Goal: Navigation & Orientation: Find specific page/section

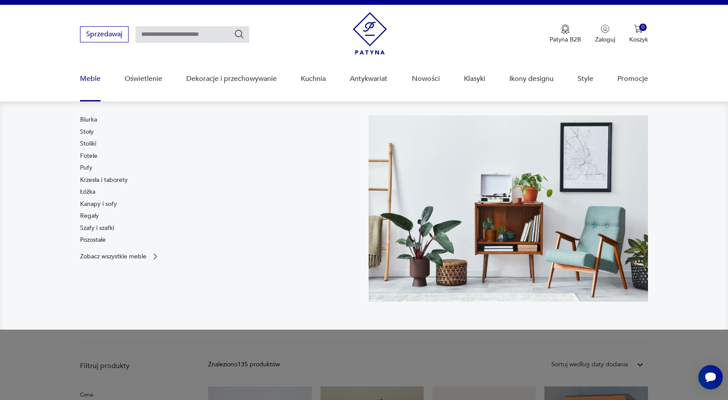
click at [95, 149] on div "Biurka Stoły Stoliki Fotele Pufy Krzesła i taborety Łóżka Kanapy i sofy Regały …" at bounding box center [104, 181] width 48 height 133
click at [90, 142] on link "Stoliki" at bounding box center [88, 144] width 16 height 9
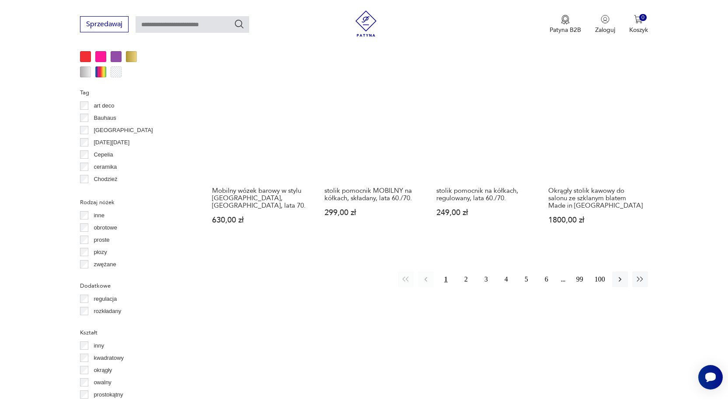
scroll to position [889, 0]
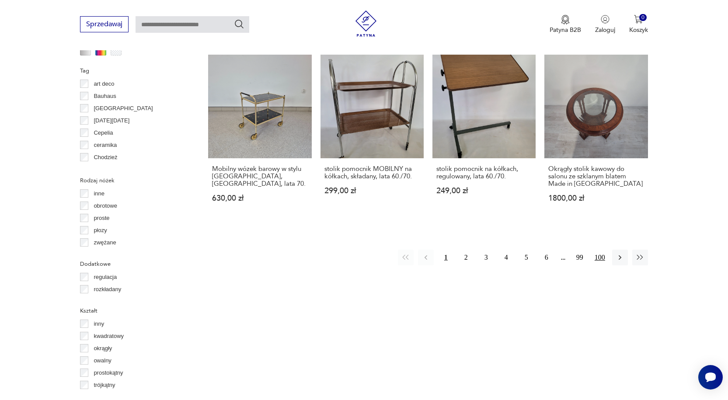
click at [602, 250] on button "100" at bounding box center [600, 258] width 16 height 16
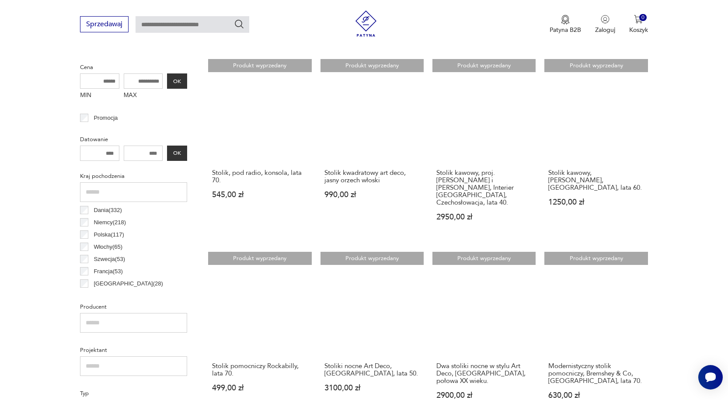
scroll to position [451, 0]
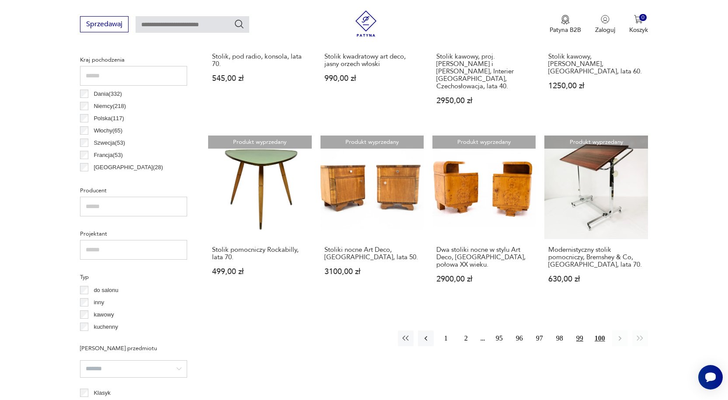
click at [582, 331] on button "99" at bounding box center [580, 339] width 16 height 16
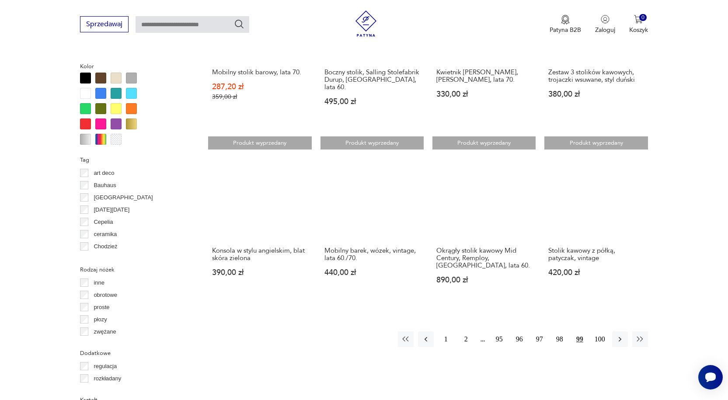
scroll to position [801, 0]
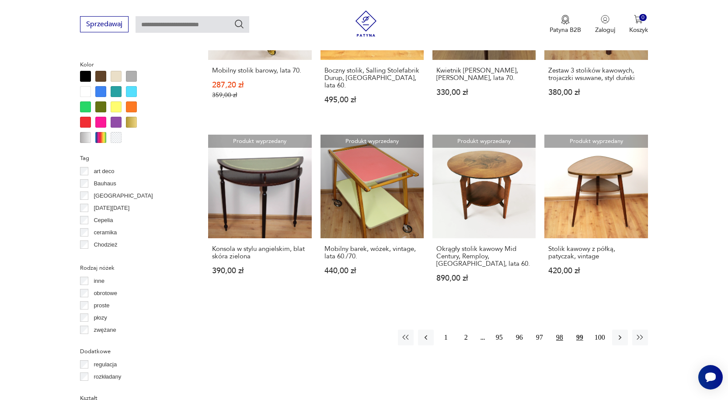
click at [556, 330] on button "98" at bounding box center [560, 338] width 16 height 16
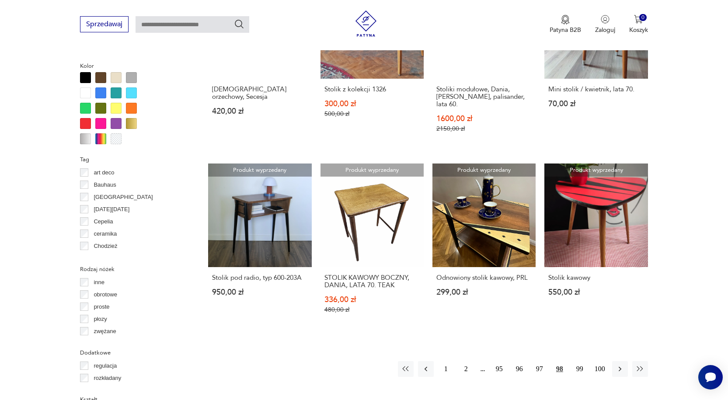
scroll to position [801, 0]
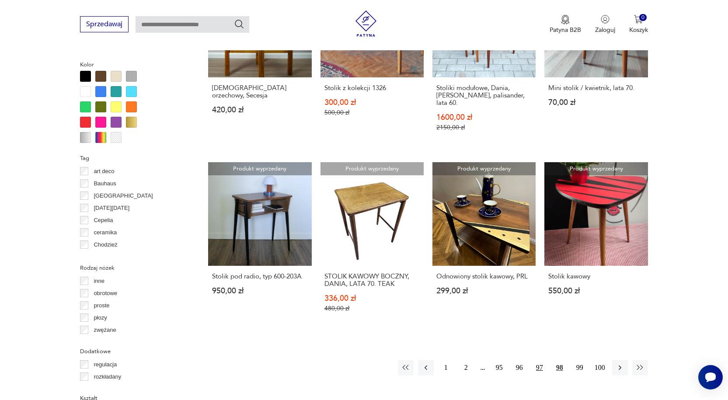
click at [545, 360] on button "97" at bounding box center [540, 368] width 16 height 16
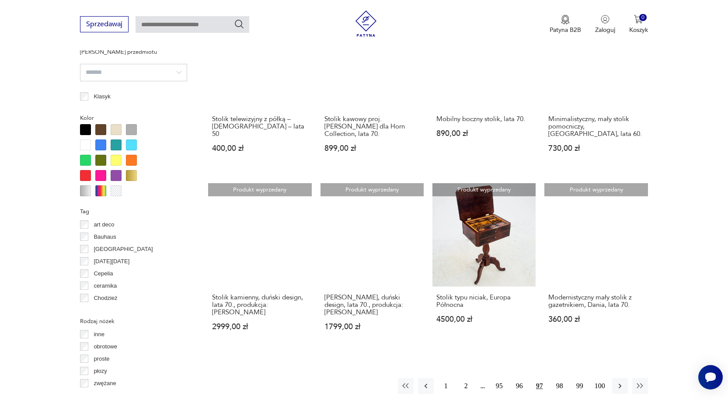
scroll to position [757, 0]
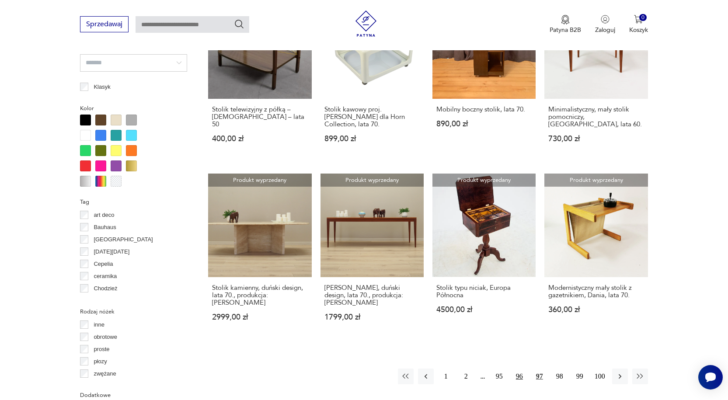
click at [518, 369] on button "96" at bounding box center [520, 377] width 16 height 16
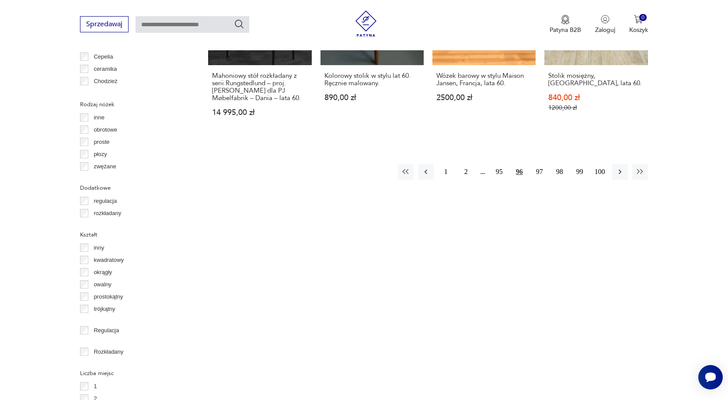
scroll to position [976, 0]
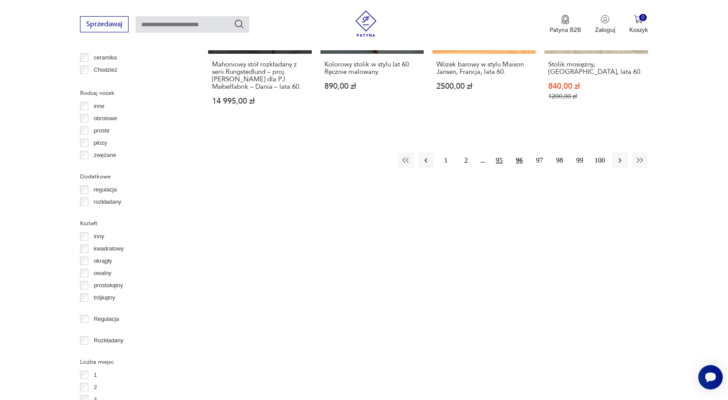
click at [499, 157] on button "95" at bounding box center [500, 161] width 16 height 16
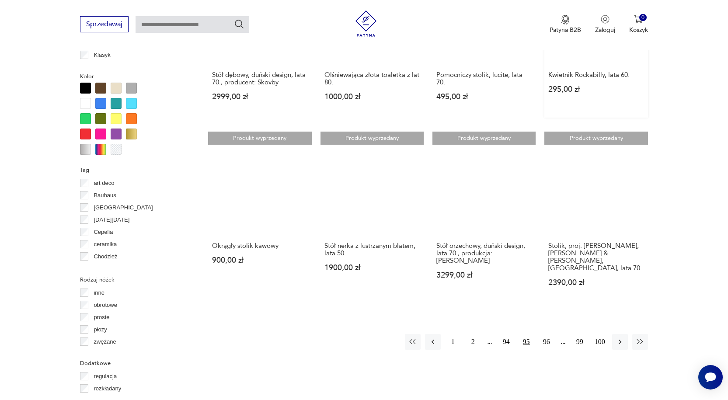
scroll to position [932, 0]
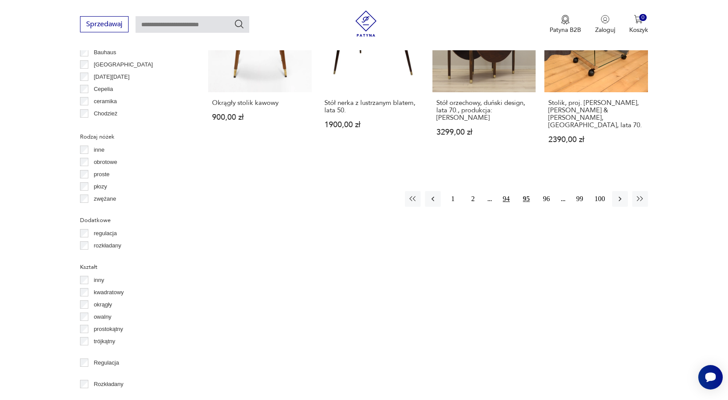
click at [507, 191] on button "94" at bounding box center [507, 199] width 16 height 16
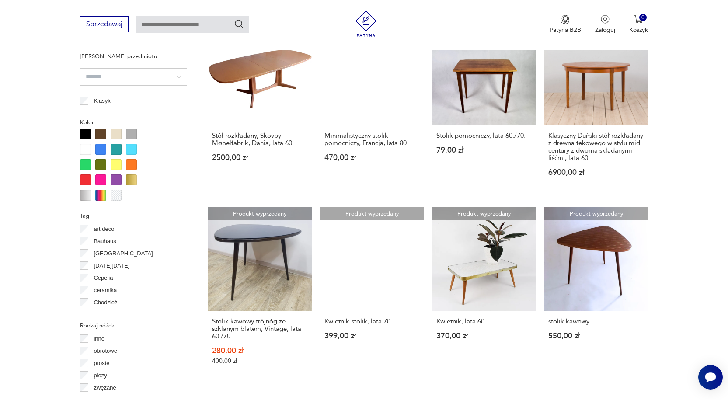
scroll to position [889, 0]
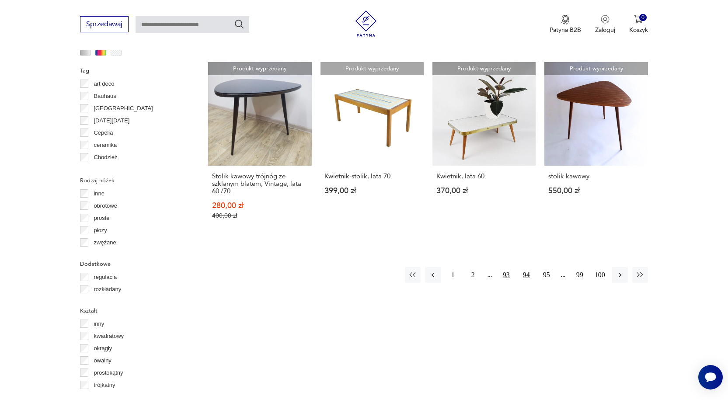
click at [505, 267] on button "93" at bounding box center [507, 275] width 16 height 16
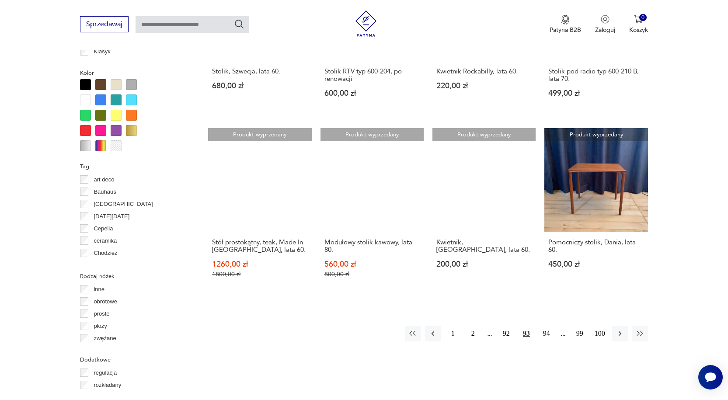
scroll to position [845, 0]
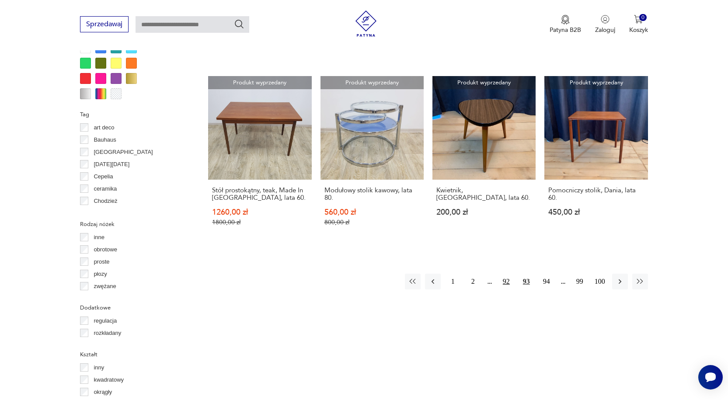
click at [504, 286] on button "92" at bounding box center [507, 282] width 16 height 16
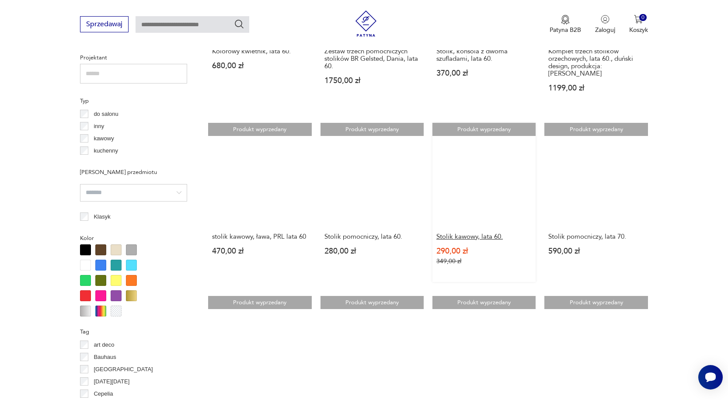
scroll to position [801, 0]
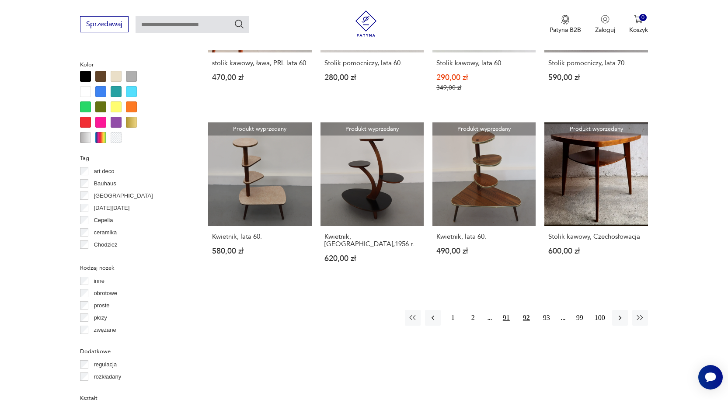
click at [504, 310] on button "91" at bounding box center [507, 318] width 16 height 16
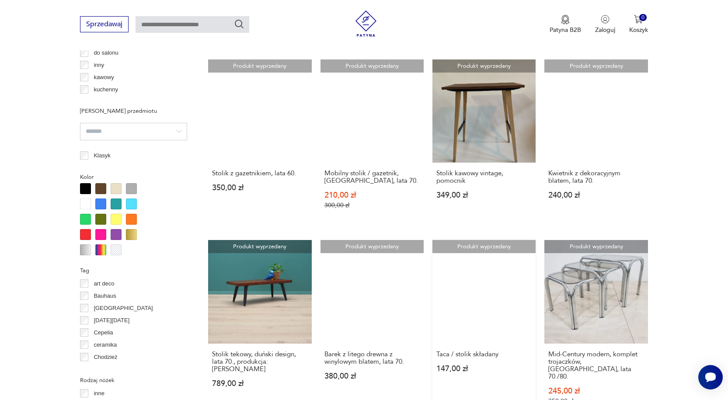
scroll to position [757, 0]
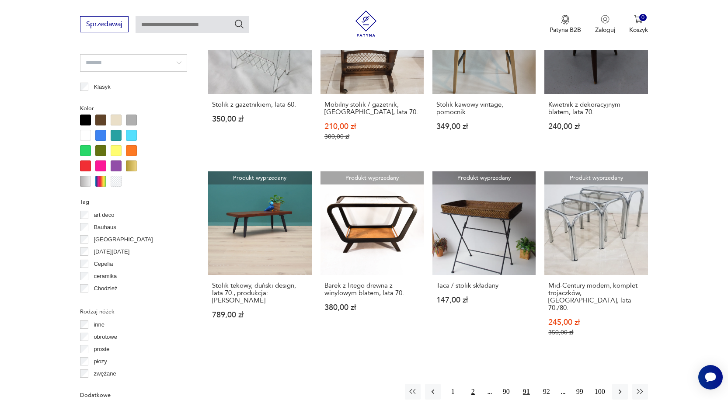
click at [476, 384] on button "2" at bounding box center [473, 392] width 16 height 16
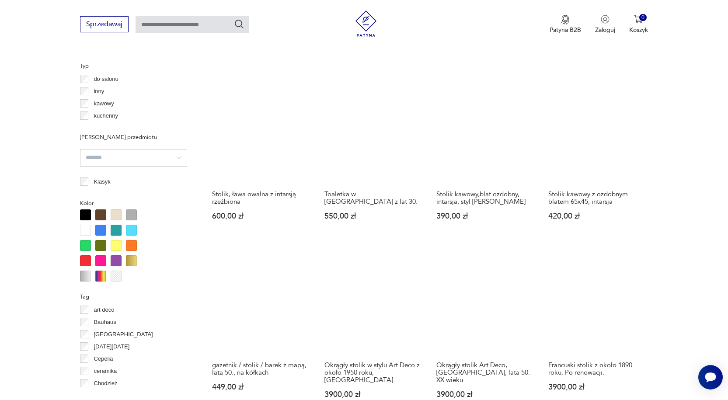
scroll to position [757, 0]
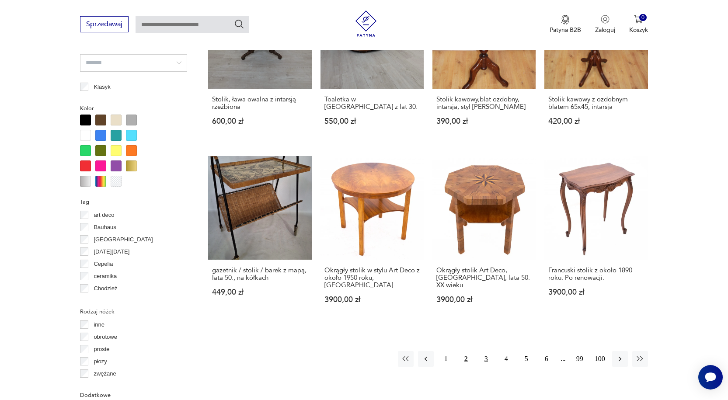
click at [488, 351] on button "3" at bounding box center [487, 359] width 16 height 16
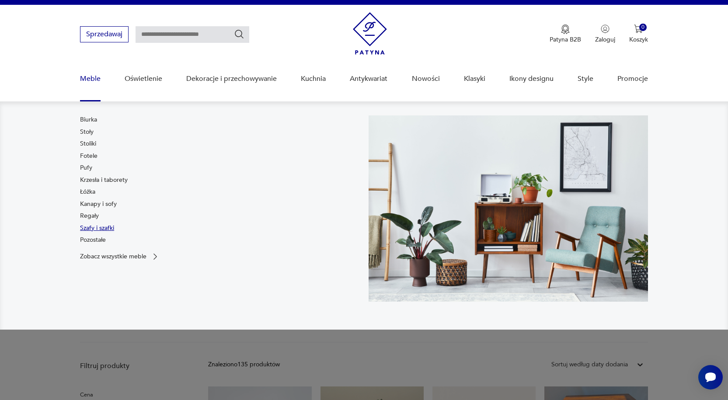
click at [107, 227] on link "Szafy i szafki" at bounding box center [97, 228] width 34 height 9
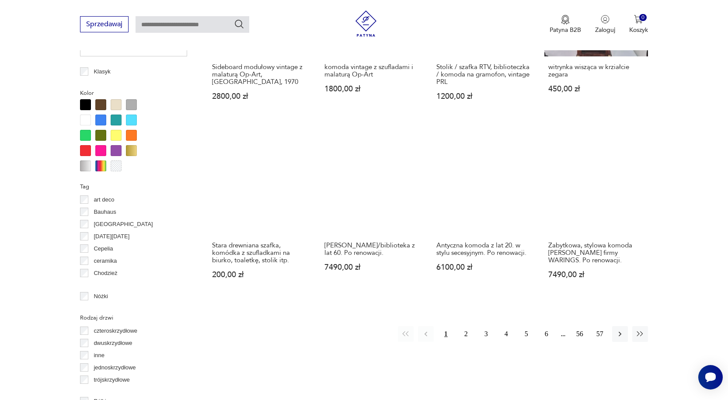
scroll to position [801, 0]
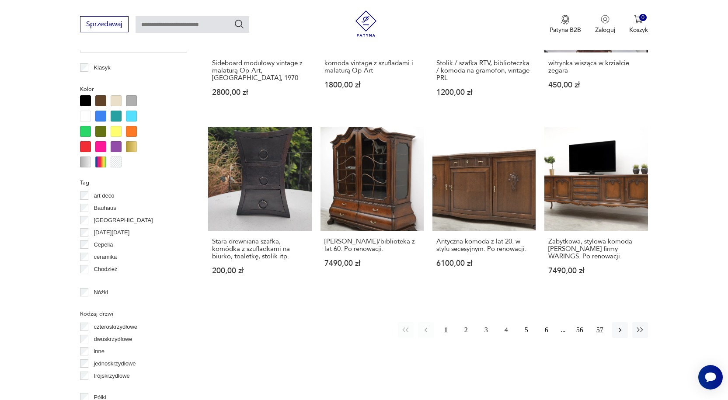
click at [601, 327] on button "57" at bounding box center [600, 330] width 16 height 16
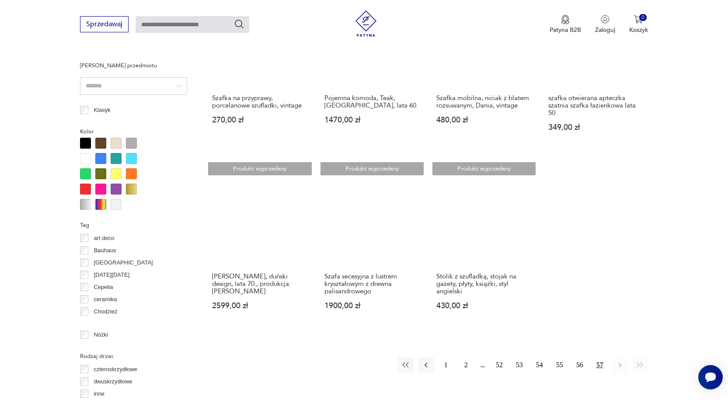
scroll to position [801, 0]
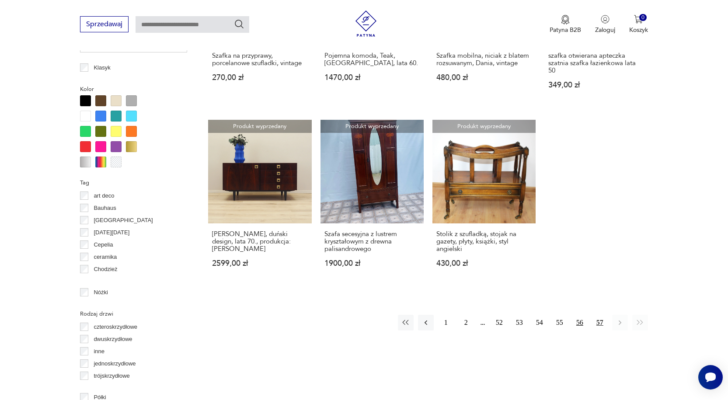
click at [578, 316] on button "56" at bounding box center [580, 323] width 16 height 16
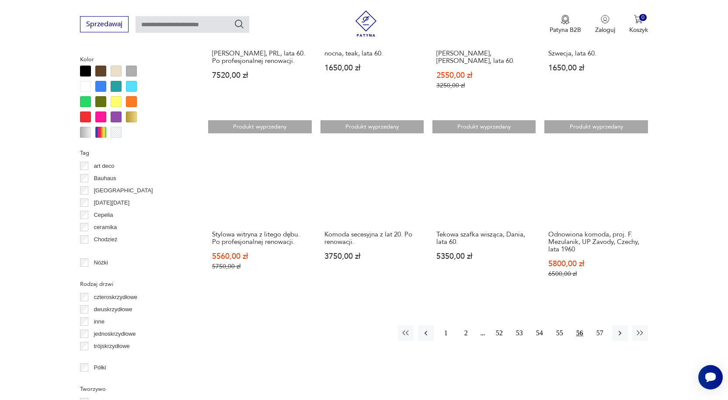
scroll to position [714, 0]
